Goal: Obtain resource: Download file/media

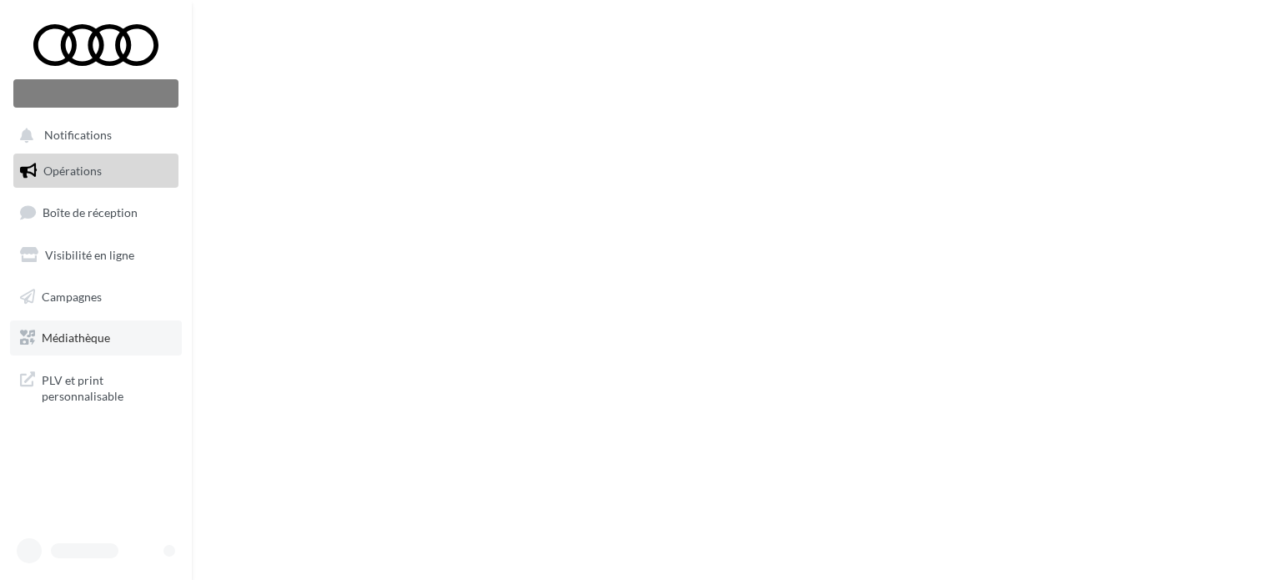
click at [63, 336] on span "Médiathèque" at bounding box center [76, 337] width 68 height 14
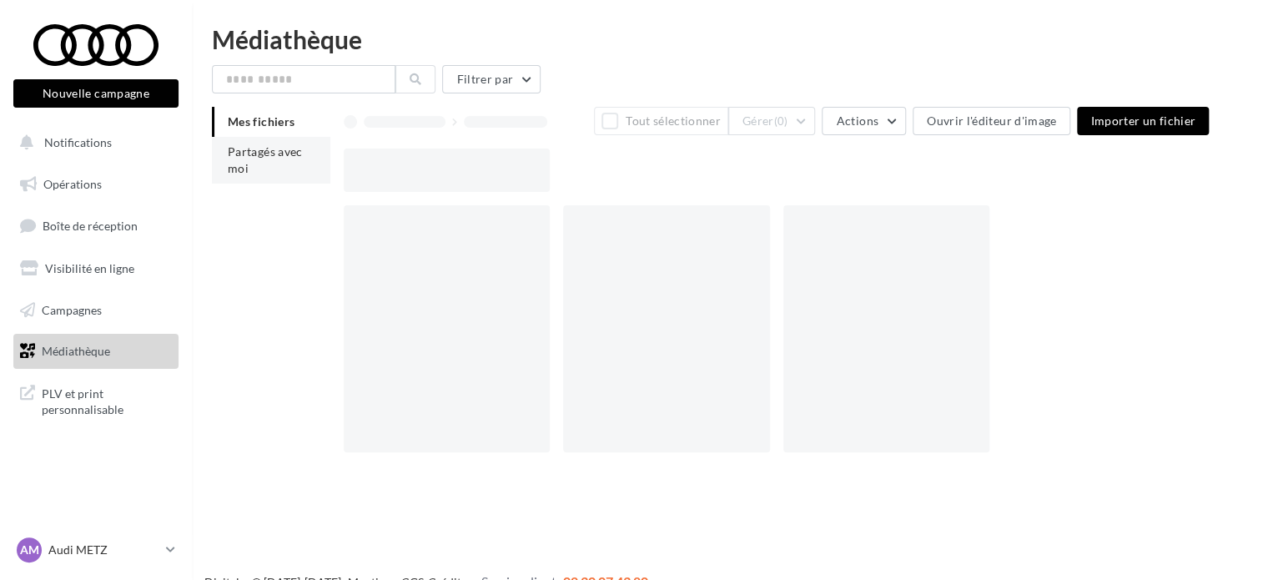
click at [270, 179] on li "Partagés avec moi" at bounding box center [271, 160] width 118 height 47
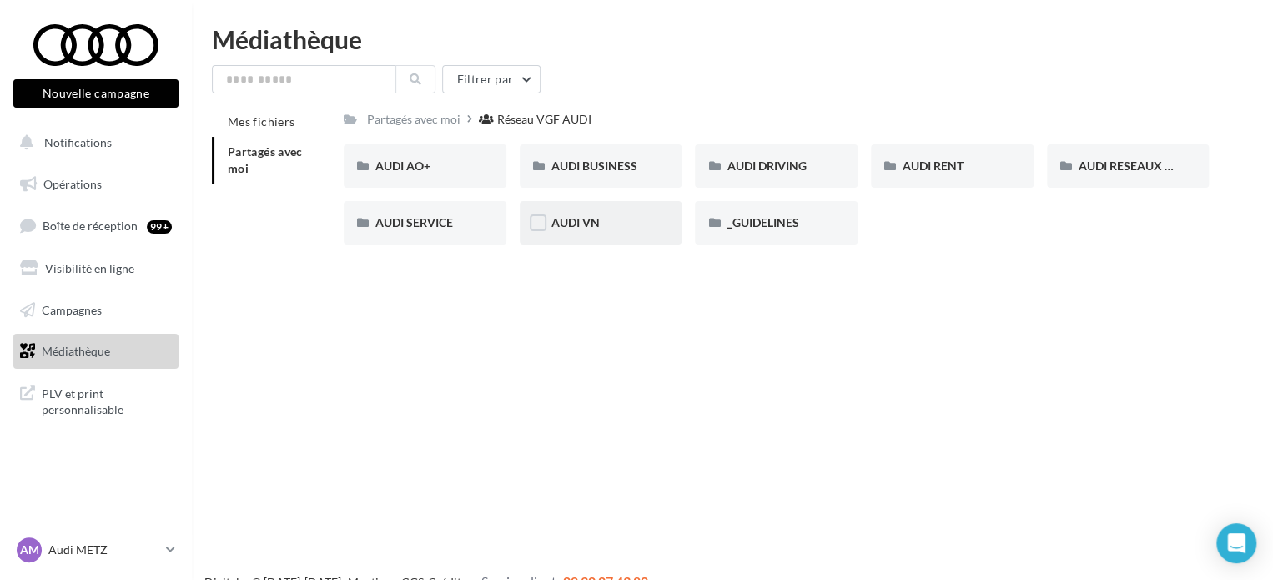
click at [640, 223] on div "AUDI VN" at bounding box center [600, 222] width 99 height 17
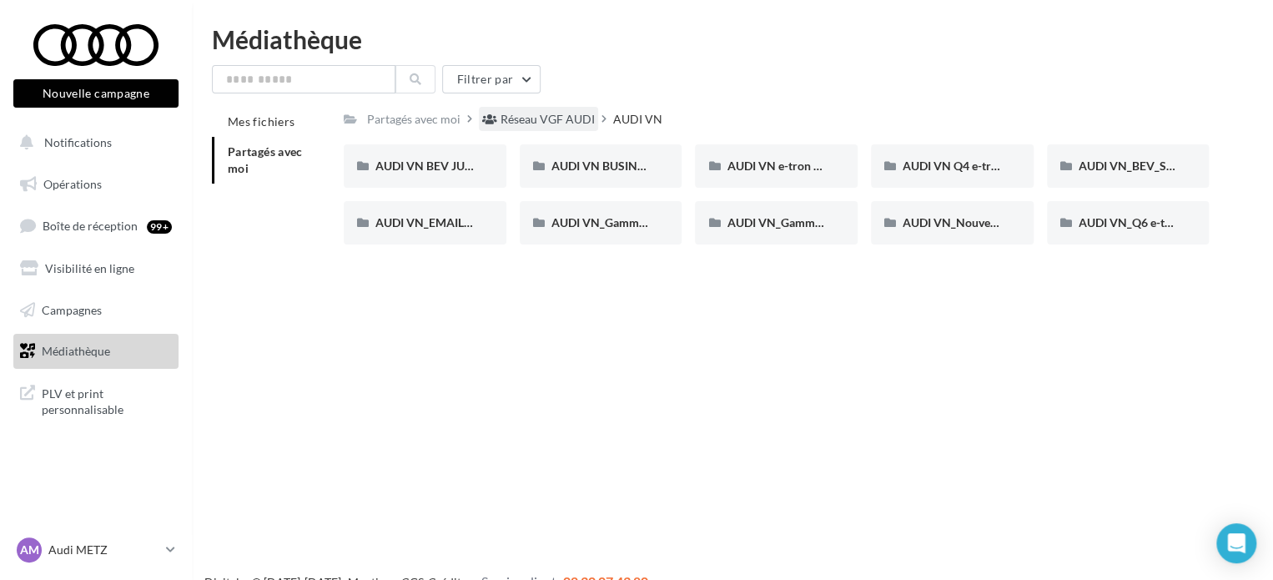
click at [530, 113] on div "Réseau VGF AUDI" at bounding box center [547, 119] width 94 height 17
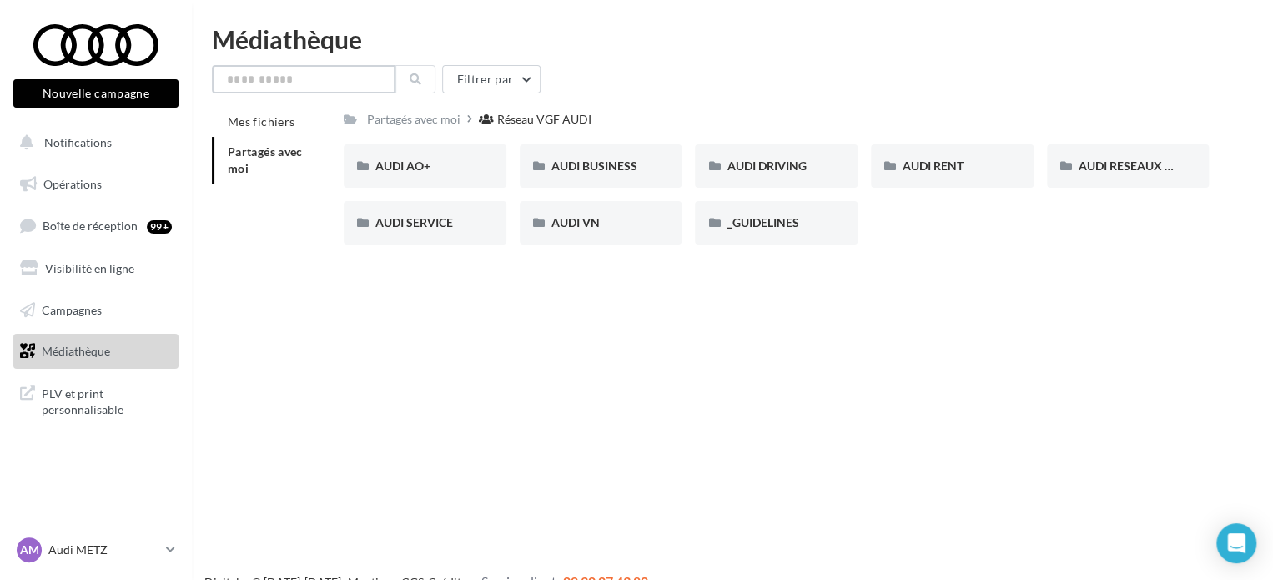
click at [260, 78] on input "text" at bounding box center [303, 79] width 183 height 28
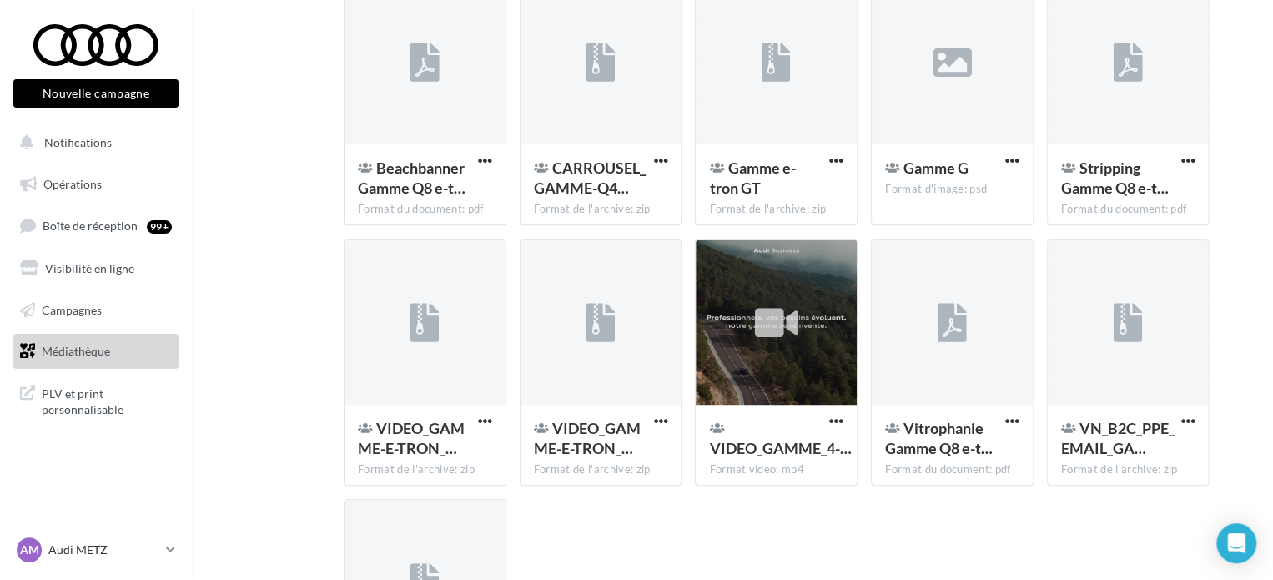
scroll to position [216, 0]
click at [1027, 161] on div "Gamme G Format d'image: psd" at bounding box center [951, 184] width 161 height 78
click at [1015, 160] on span "button" at bounding box center [1012, 161] width 14 height 14
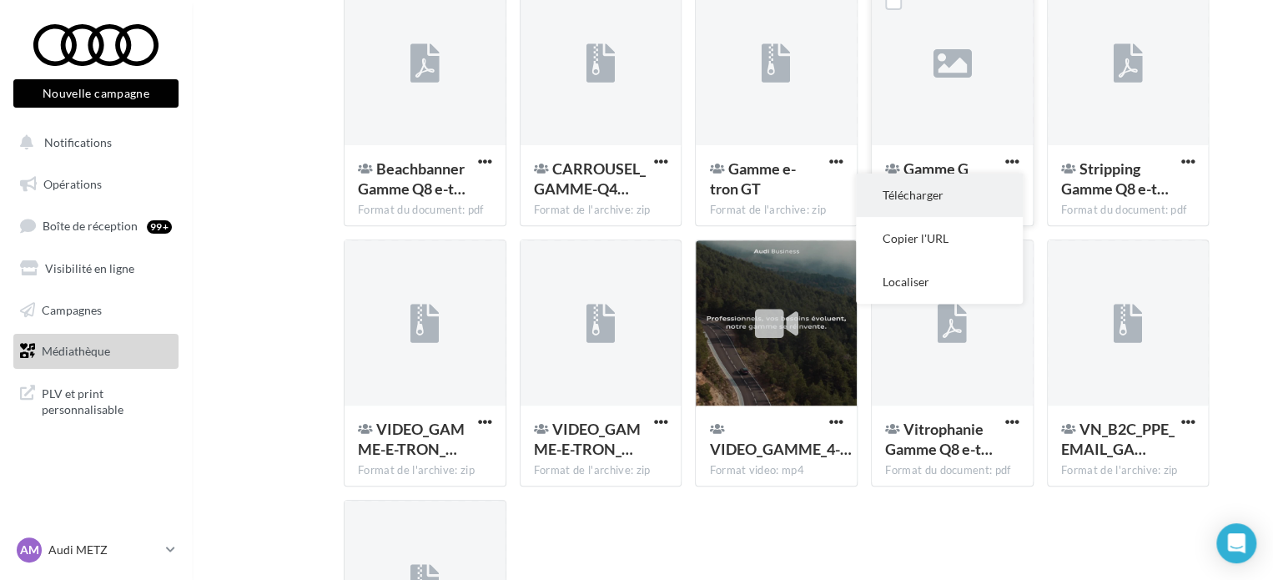
click at [951, 187] on button "Télécharger" at bounding box center [939, 194] width 167 height 43
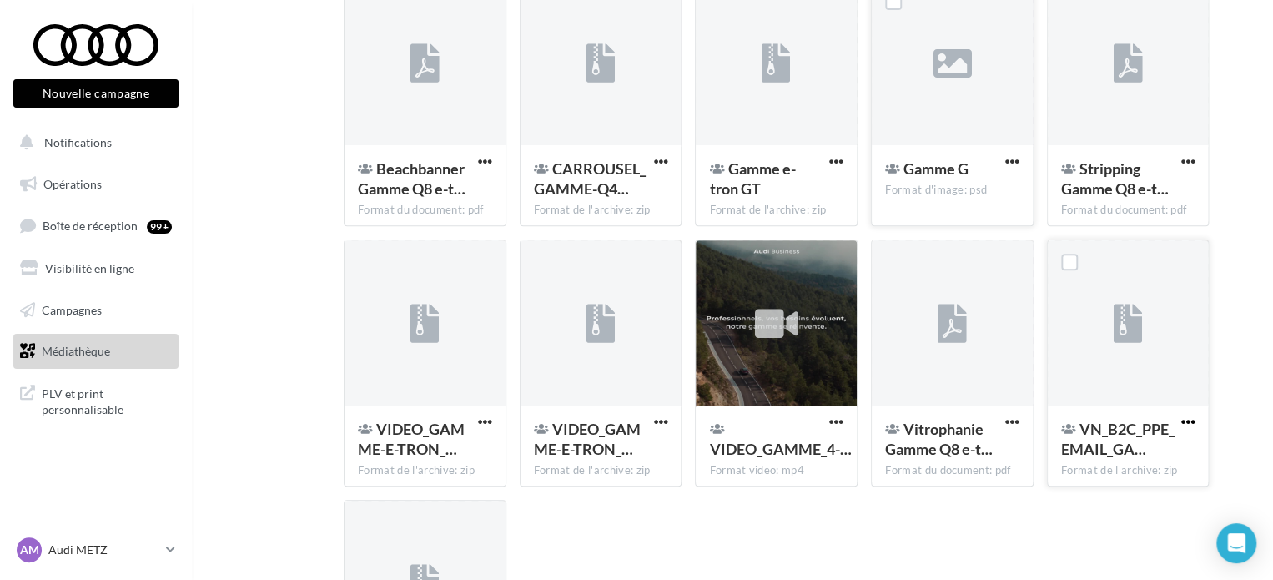
click at [1190, 420] on span "button" at bounding box center [1187, 421] width 14 height 14
click at [901, 555] on div "Beachbanner Gamme Q8 e-t… Format du document: pdf Beachbanner Gamme Q8 e-tron C…" at bounding box center [783, 369] width 878 height 781
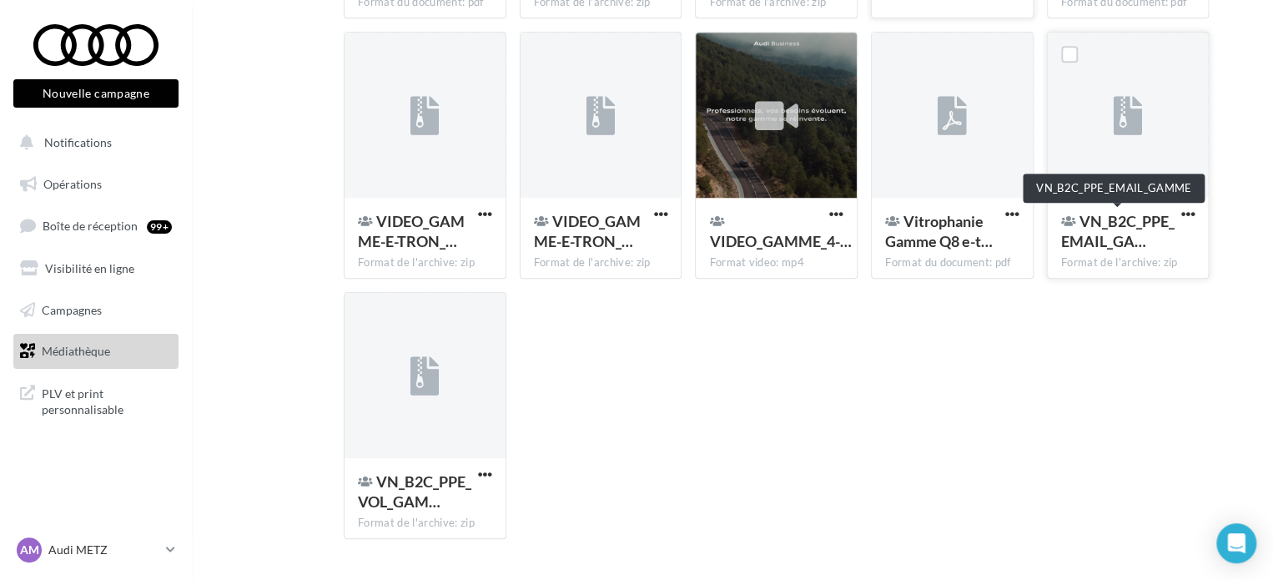
click at [1092, 211] on div "VN_B2C_PPE_EMAIL_GA…" at bounding box center [1118, 231] width 114 height 40
click at [1117, 104] on icon at bounding box center [1126, 116] width 29 height 38
click at [1112, 192] on div at bounding box center [1127, 116] width 161 height 167
click at [1101, 251] on div "VN_B2C_PPE_EMAIL_GA…" at bounding box center [1118, 233] width 114 height 44
click at [1104, 172] on div at bounding box center [1127, 116] width 161 height 167
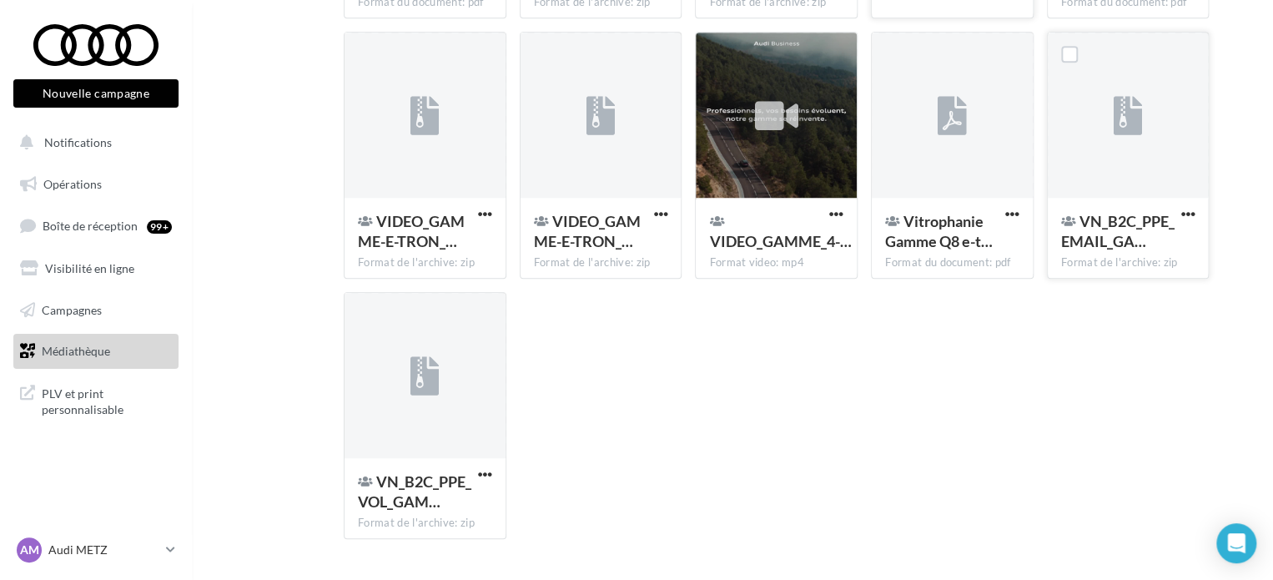
click at [1105, 118] on div at bounding box center [1127, 116] width 161 height 167
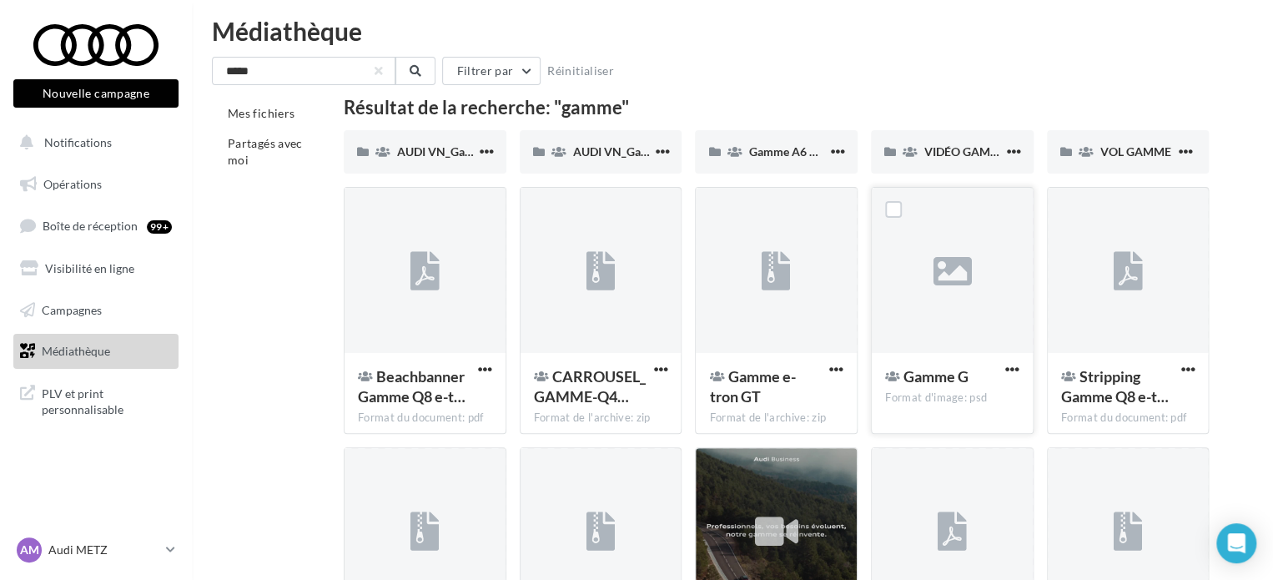
scroll to position [6, 0]
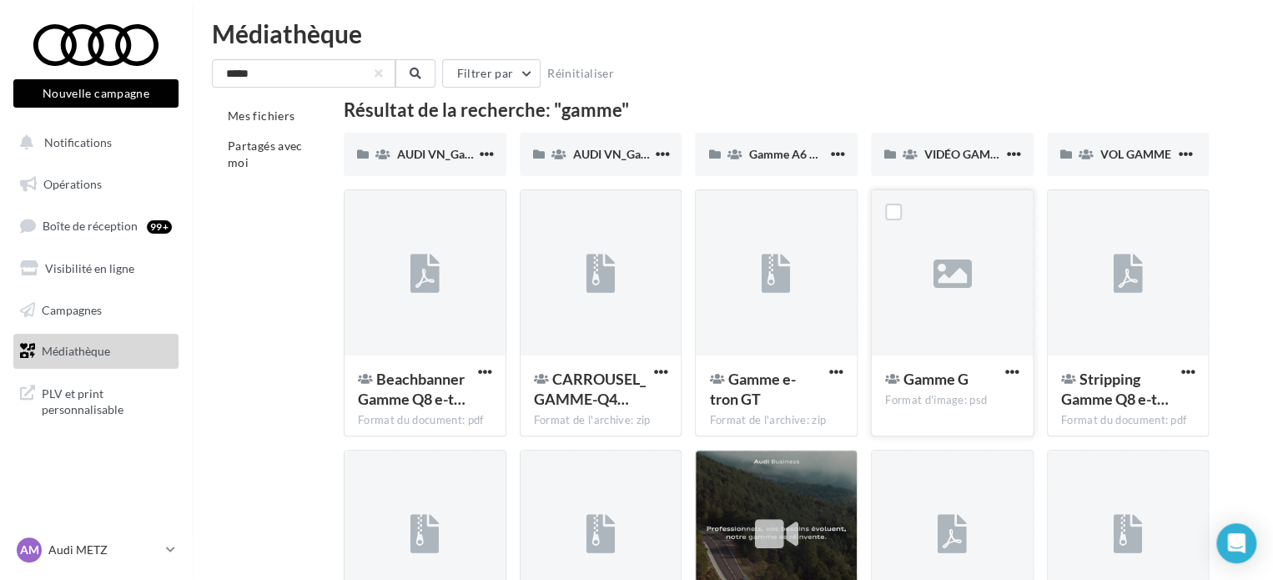
click at [851, 65] on div "***** Filtrer par Réinitialiser" at bounding box center [732, 73] width 1041 height 28
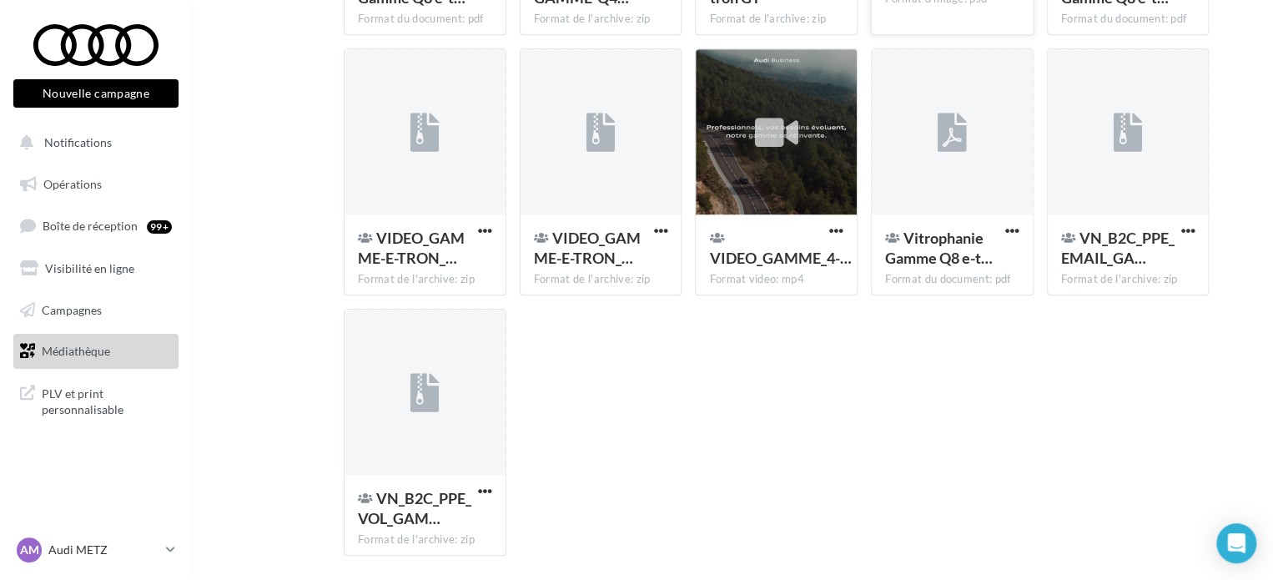
scroll to position [467, 0]
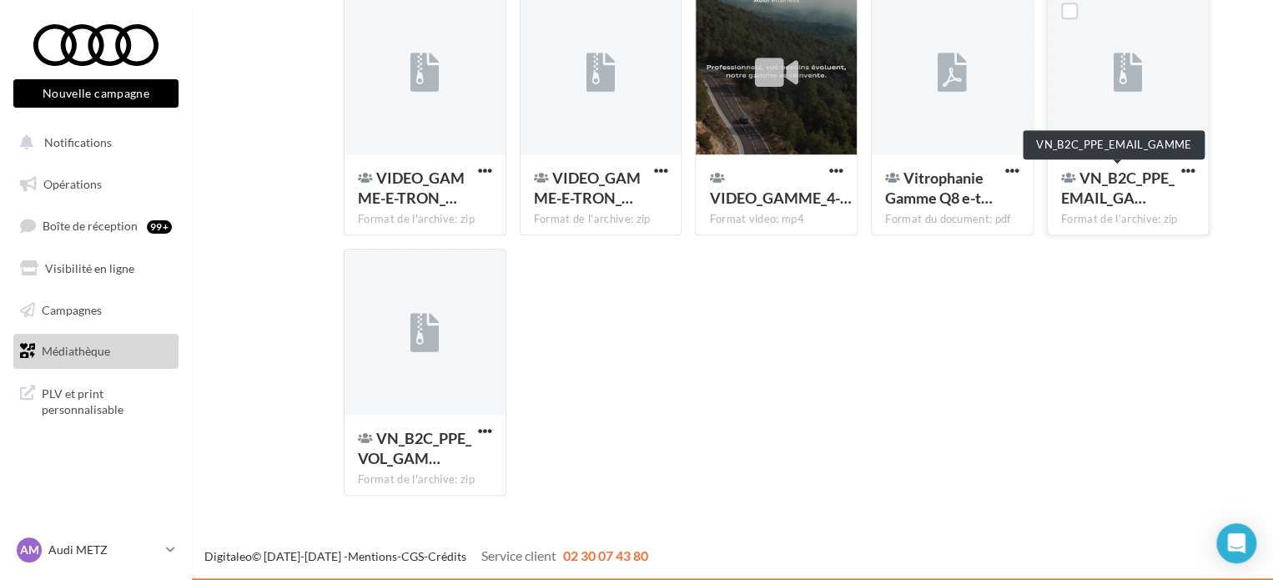
click at [1117, 183] on span "VN_B2C_PPE_EMAIL_GA…" at bounding box center [1117, 187] width 113 height 38
click at [1154, 133] on div at bounding box center [1127, 72] width 161 height 167
click at [1189, 173] on span "button" at bounding box center [1187, 170] width 14 height 14
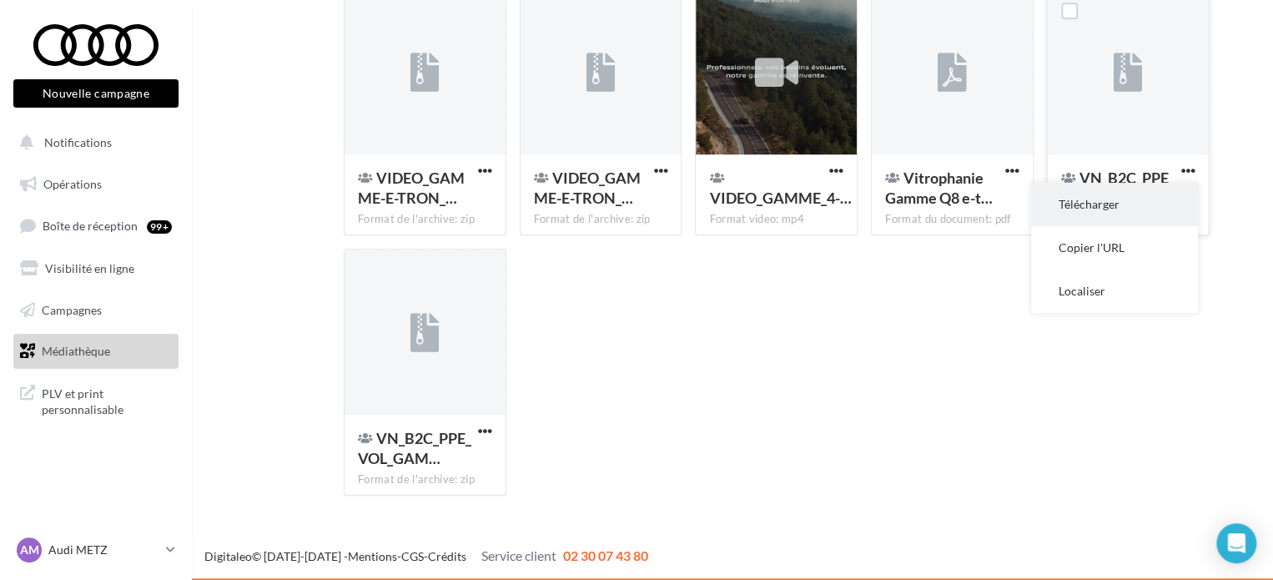
click at [1130, 193] on button "Télécharger" at bounding box center [1114, 204] width 167 height 43
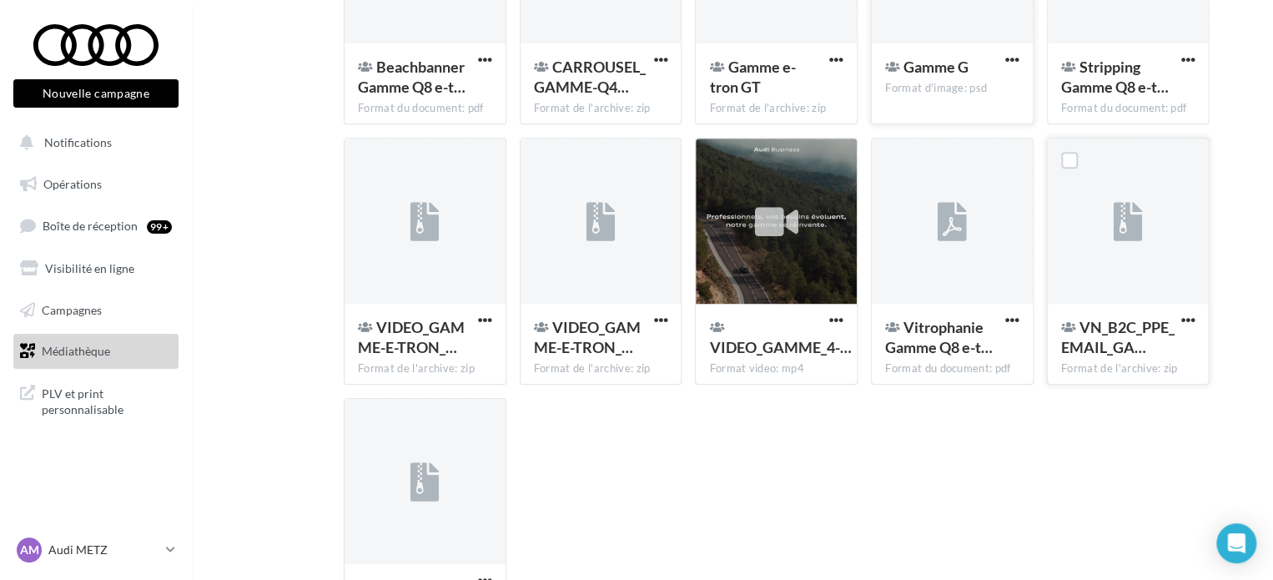
scroll to position [0, 0]
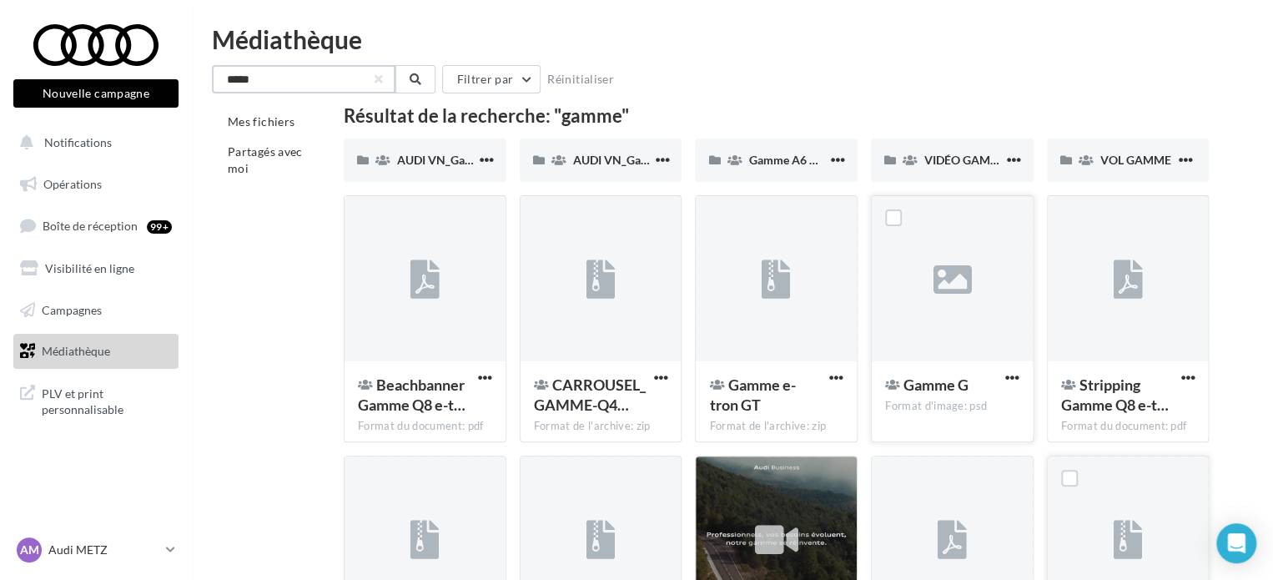
click at [240, 84] on input "*****" at bounding box center [303, 79] width 183 height 28
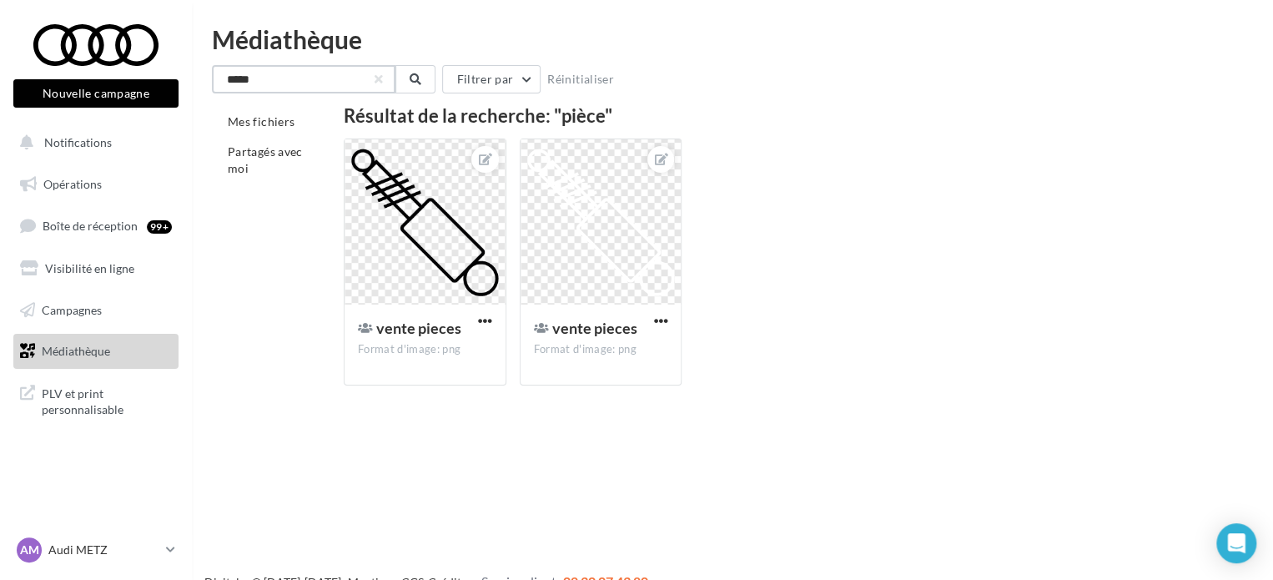
click at [237, 83] on input "*****" at bounding box center [303, 79] width 183 height 28
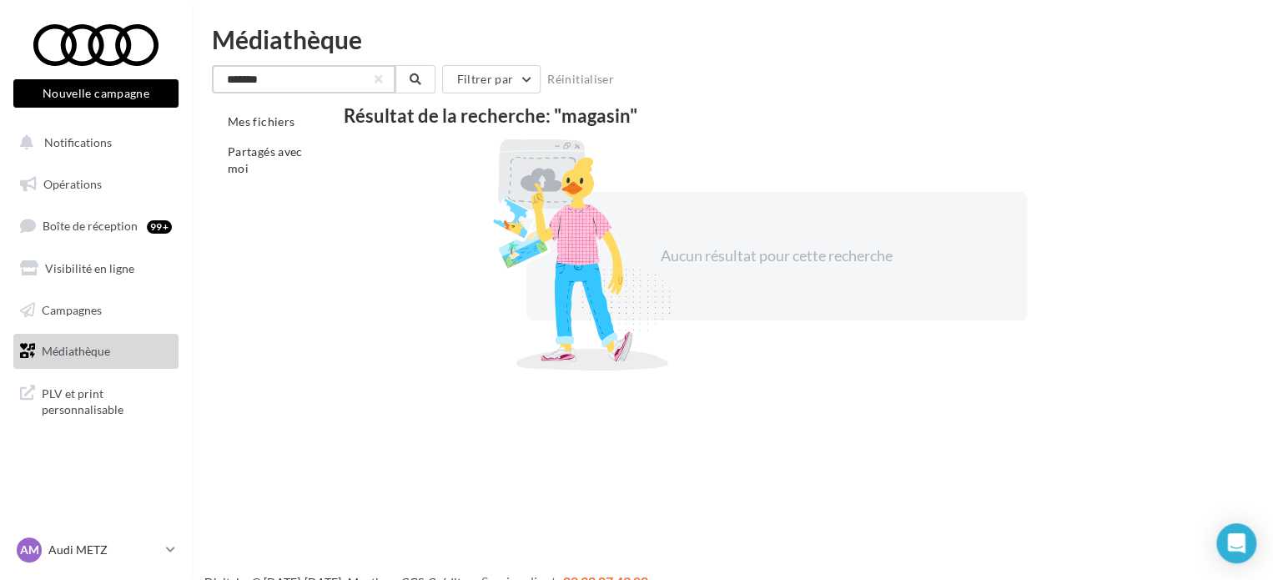
click at [240, 80] on input "*******" at bounding box center [303, 79] width 183 height 28
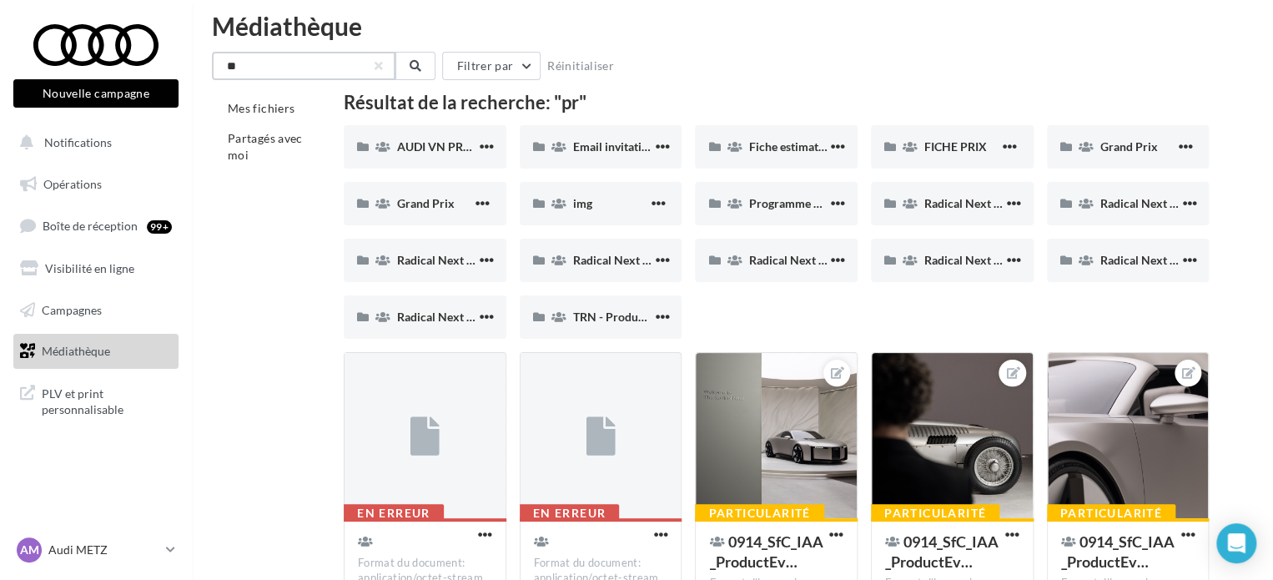
scroll to position [13, 0]
type input "**"
